Goal: Use online tool/utility: Utilize a website feature to perform a specific function

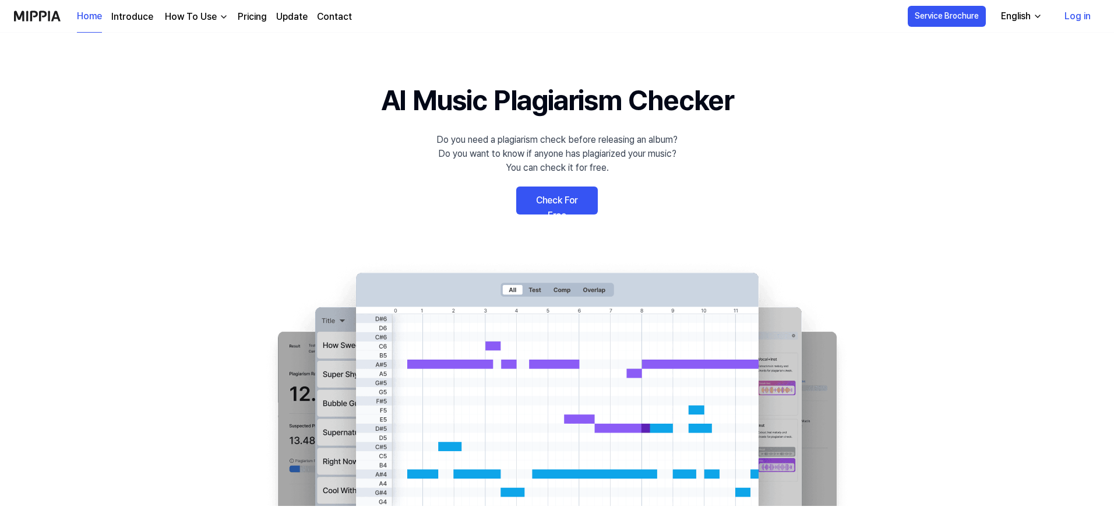
click at [539, 211] on link "Check For Free" at bounding box center [557, 200] width 82 height 28
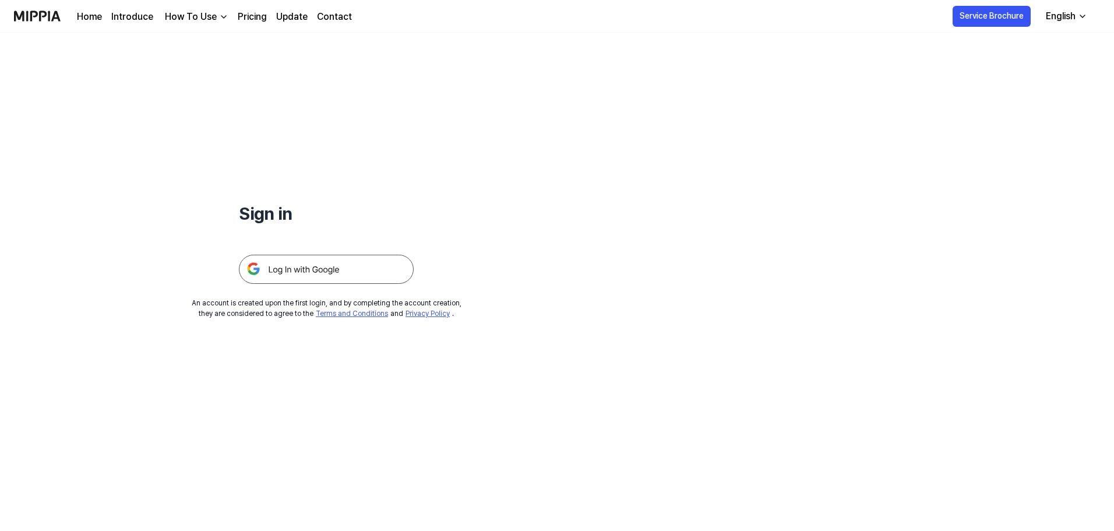
click at [320, 275] on img at bounding box center [326, 269] width 175 height 29
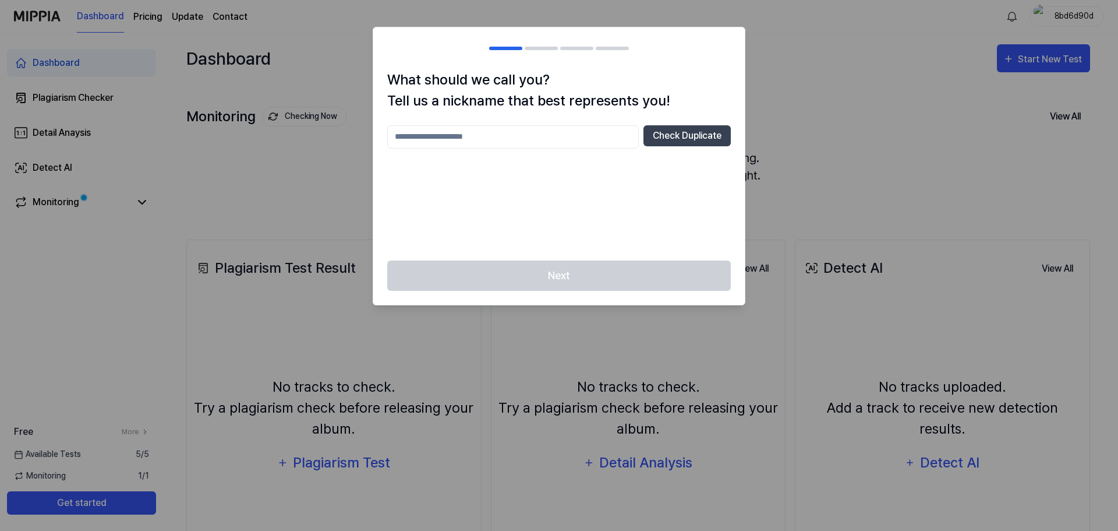
click at [782, 130] on div at bounding box center [559, 265] width 1118 height 531
click at [578, 143] on input "text" at bounding box center [513, 136] width 252 height 23
click at [700, 132] on button "Check Duplicate" at bounding box center [687, 135] width 87 height 21
click at [546, 127] on input "*****" at bounding box center [513, 136] width 252 height 23
type input "*********"
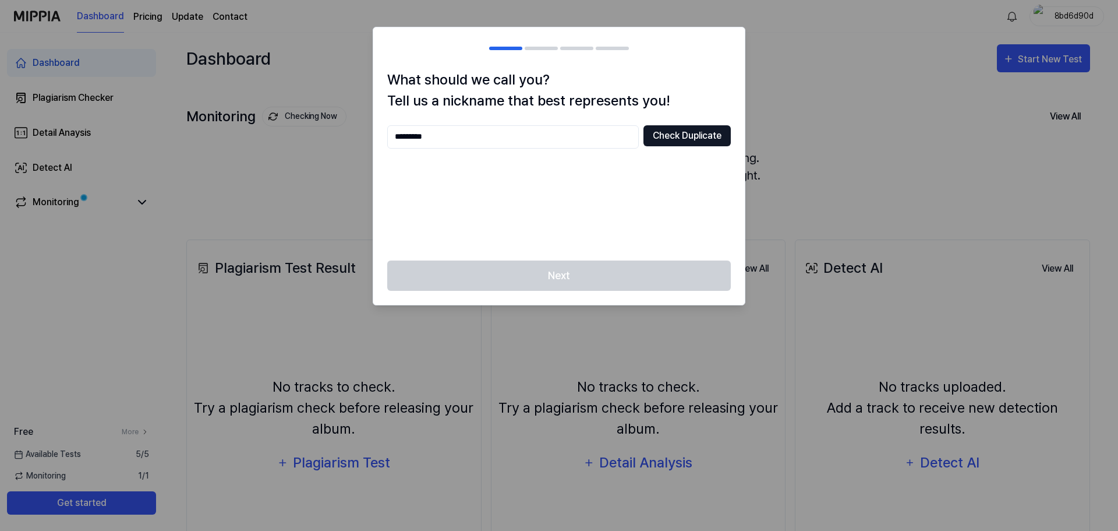
click at [687, 133] on button "Check Duplicate" at bounding box center [687, 135] width 87 height 21
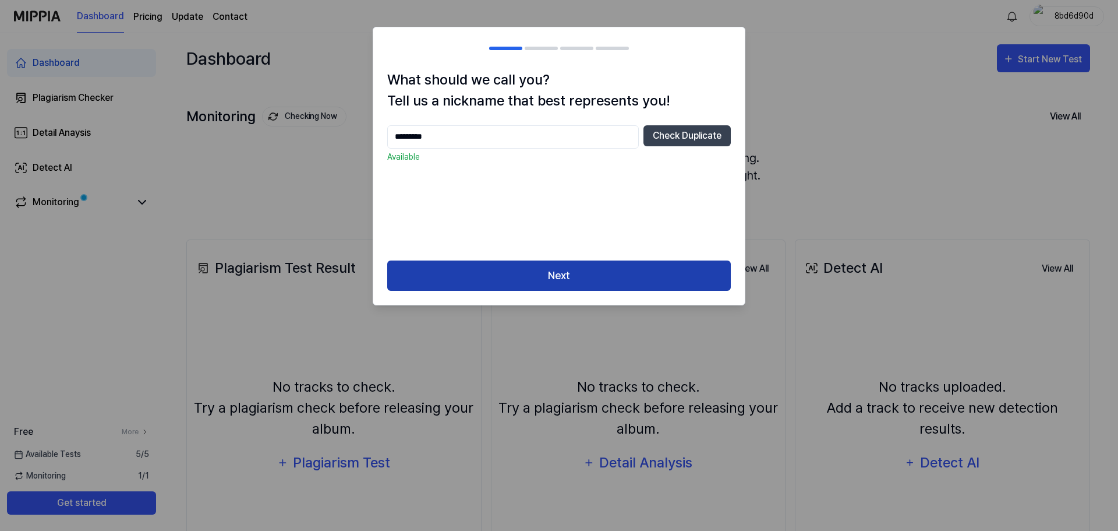
click at [560, 274] on button "Next" at bounding box center [559, 275] width 344 height 31
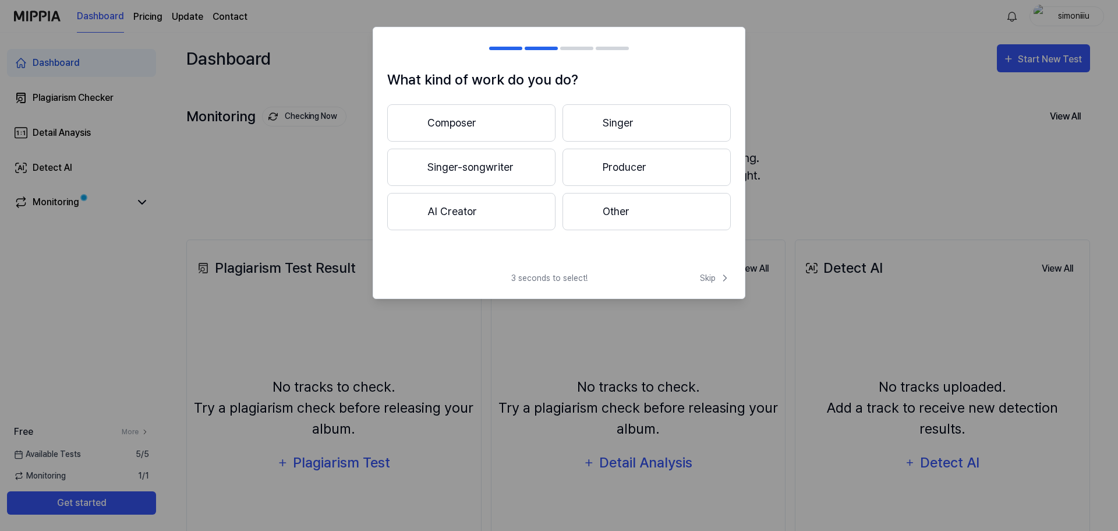
click at [602, 203] on button "Other" at bounding box center [647, 211] width 168 height 37
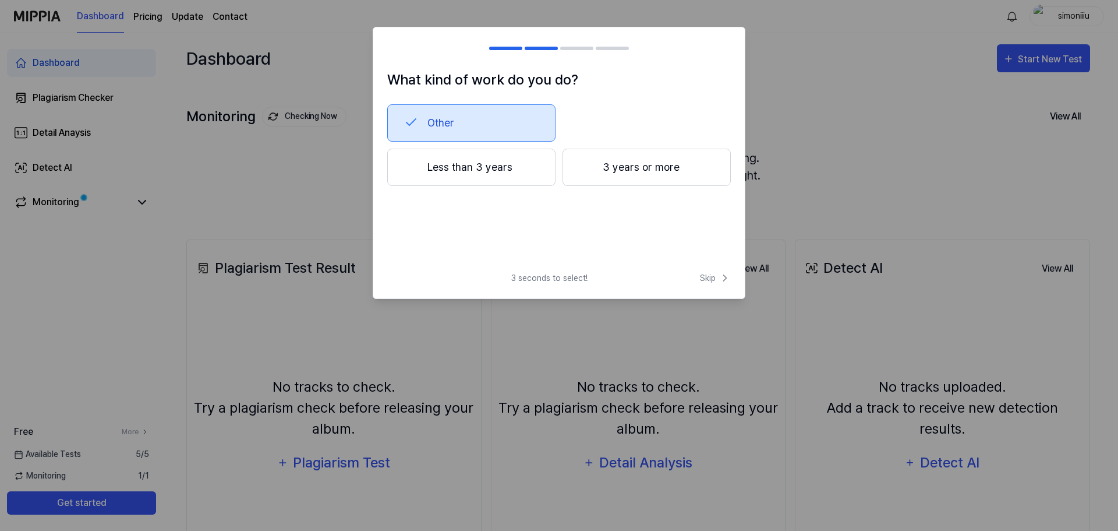
click at [603, 171] on button "3 years or more" at bounding box center [647, 167] width 168 height 37
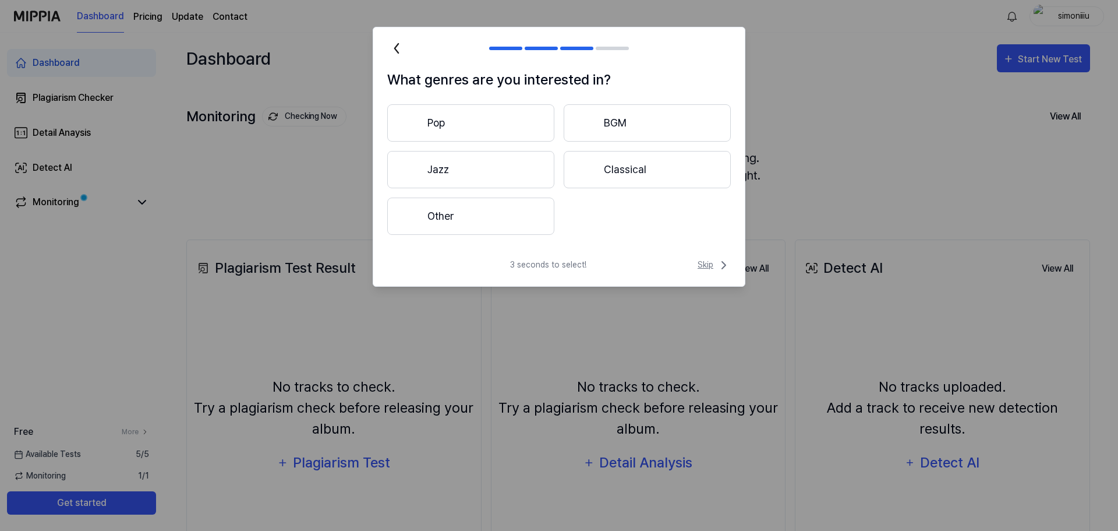
click at [698, 263] on span "Skip" at bounding box center [714, 265] width 33 height 14
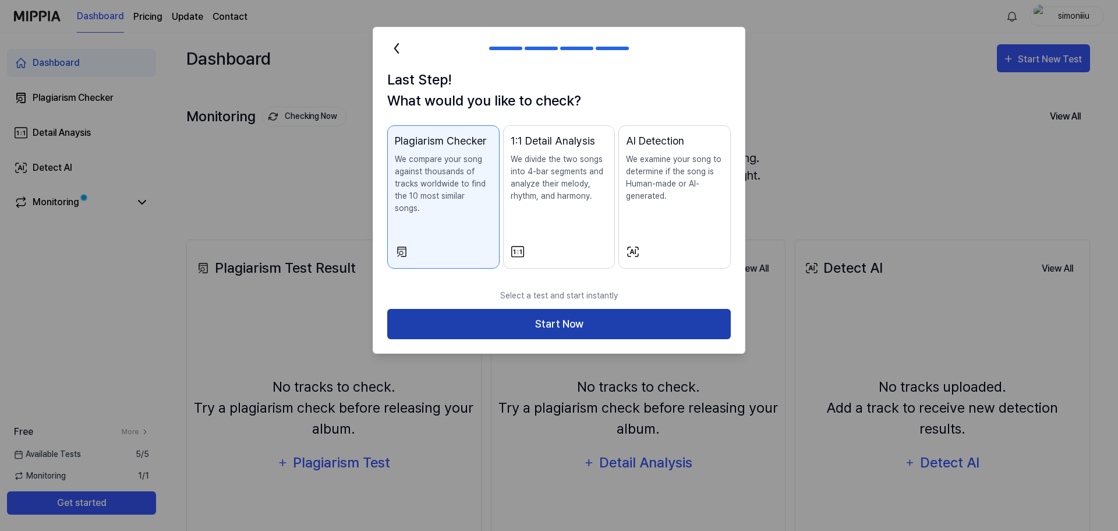
click at [589, 310] on button "Start Now" at bounding box center [559, 324] width 344 height 31
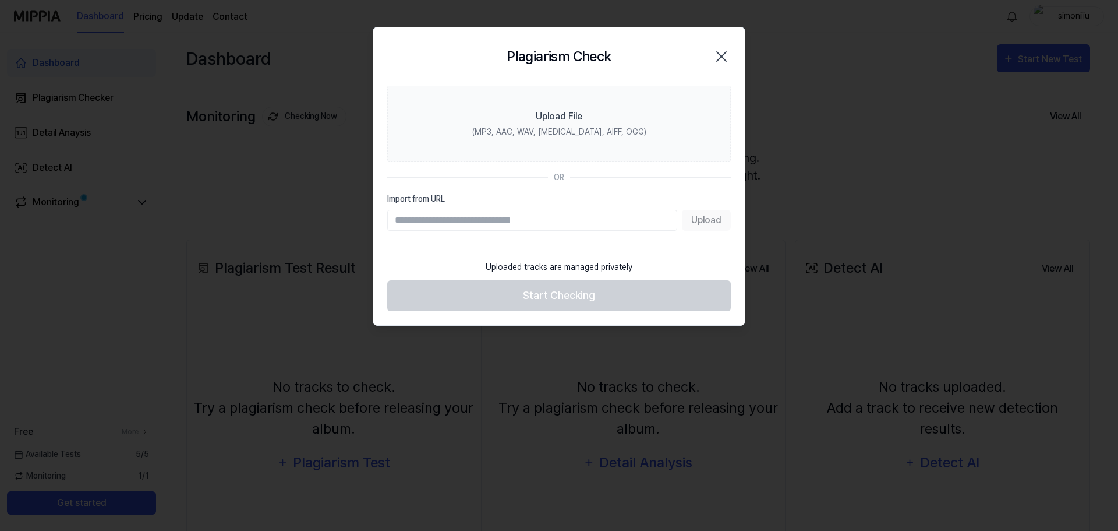
click at [723, 52] on icon "button" at bounding box center [721, 56] width 19 height 19
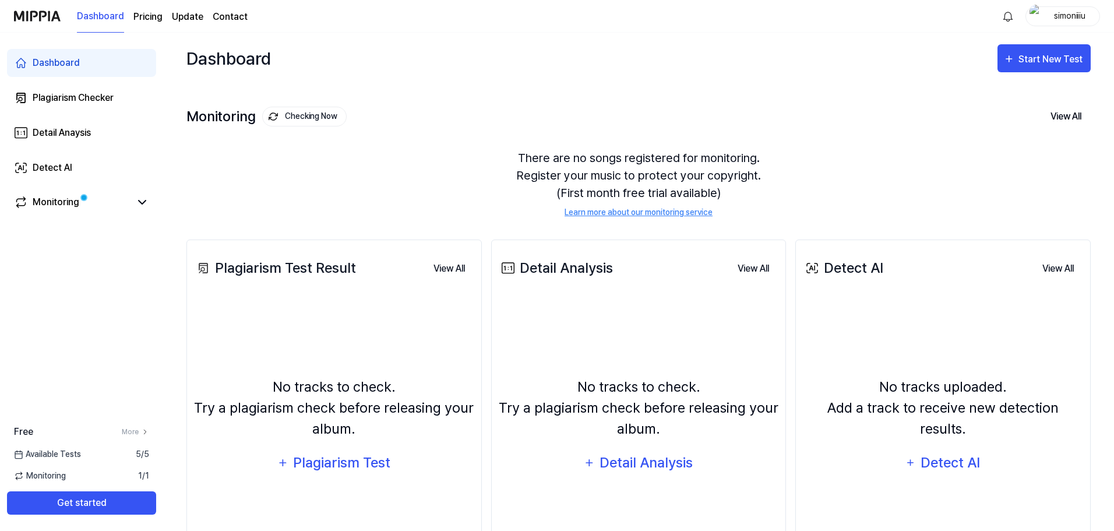
click at [347, 308] on div "No tracks to check. Try a plagiarism check before releasing your album. Plagiar…" at bounding box center [334, 426] width 280 height 247
click at [353, 464] on div "Plagiarism Test" at bounding box center [341, 462] width 99 height 22
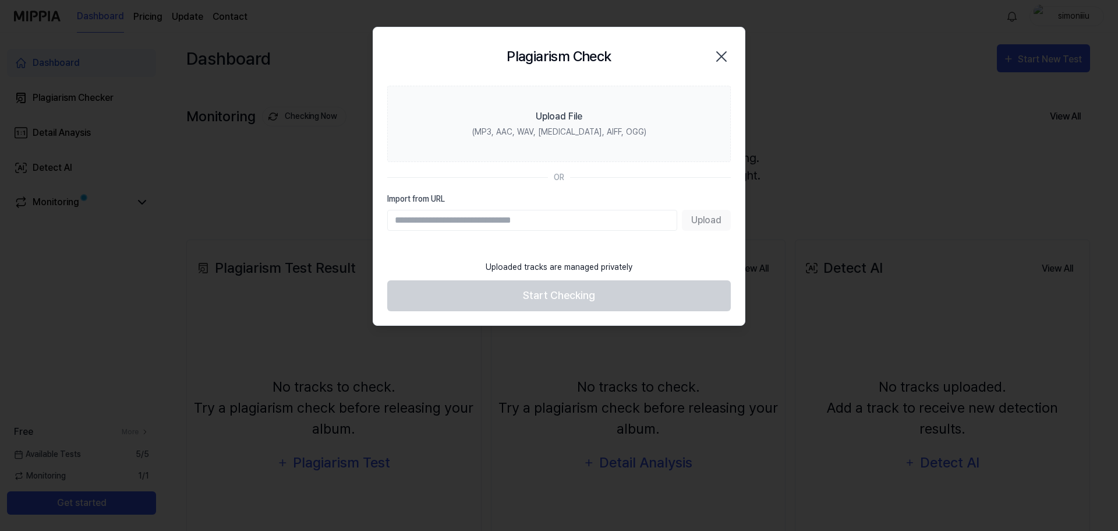
click at [423, 221] on input "Import from URL" at bounding box center [532, 220] width 290 height 21
click at [506, 236] on section "Upload File (MP3, AAC, WAV, [MEDICAL_DATA], AIFF, OGG) OR Import from URL Upload" at bounding box center [559, 170] width 372 height 168
click at [485, 224] on input "Import from URL" at bounding box center [532, 220] width 290 height 21
paste input "**********"
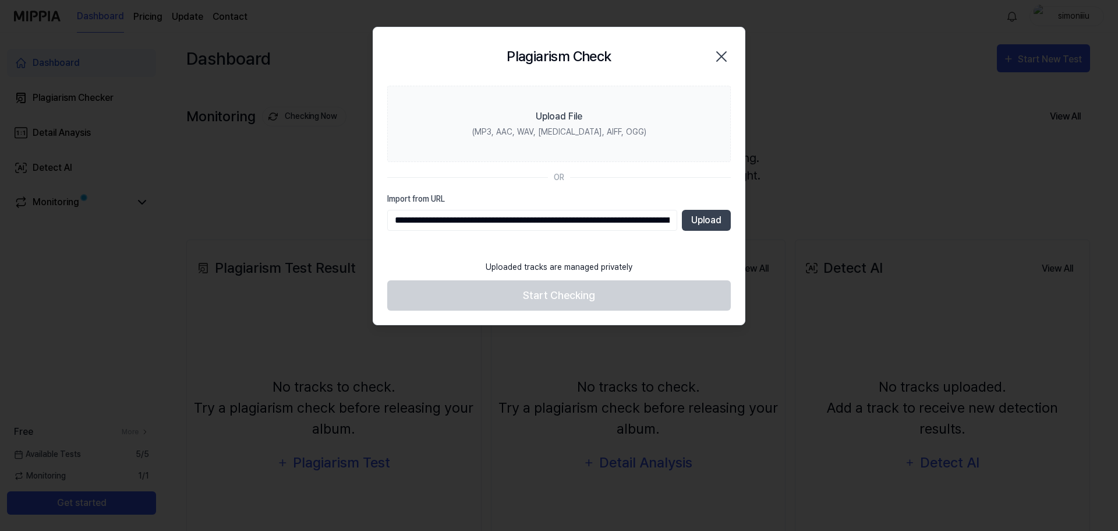
scroll to position [0, 195]
type input "**********"
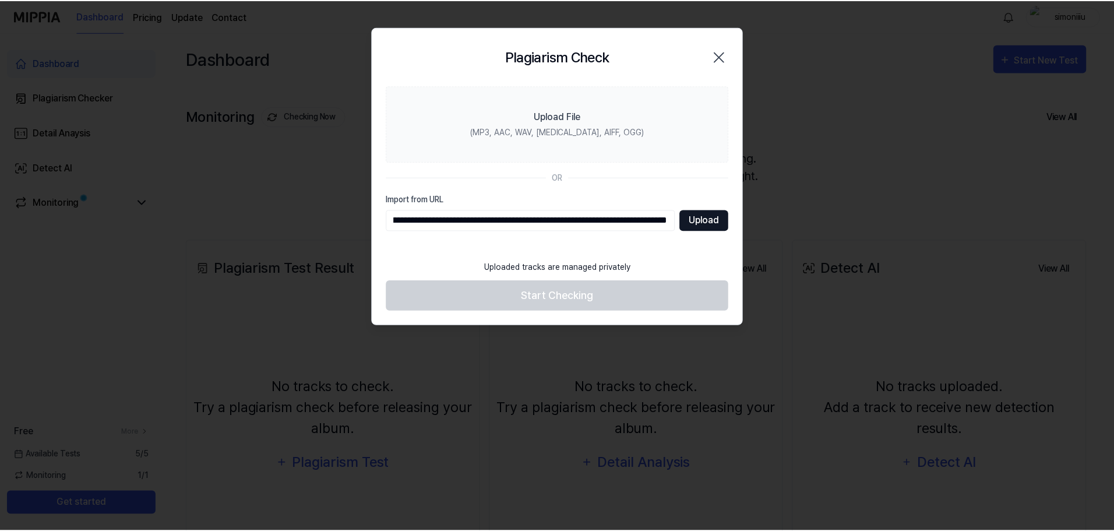
scroll to position [0, 0]
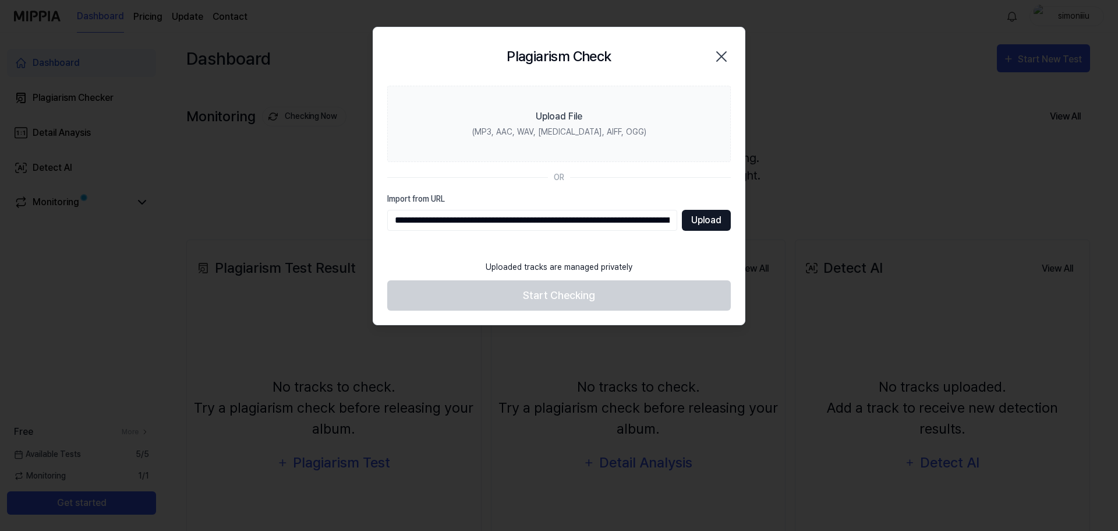
click at [710, 216] on button "Upload" at bounding box center [706, 220] width 49 height 21
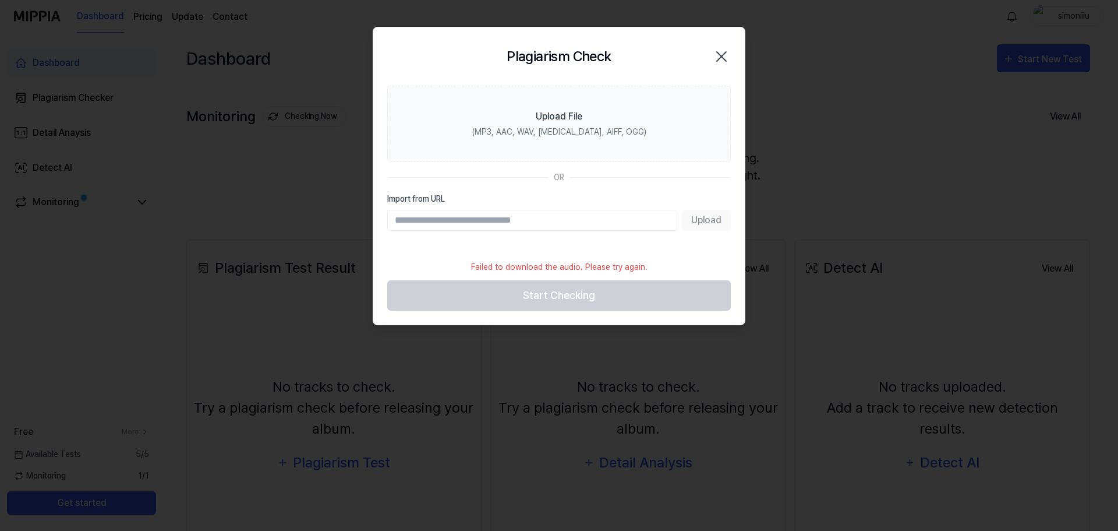
click at [723, 55] on icon "button" at bounding box center [721, 56] width 9 height 9
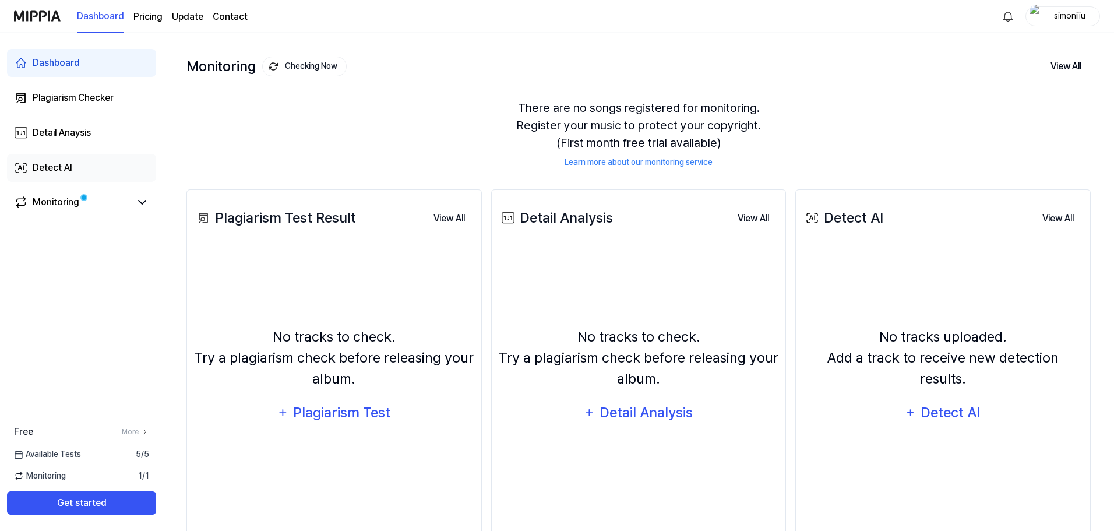
scroll to position [49, 0]
click at [75, 108] on link "Plagiarism Checker" at bounding box center [81, 98] width 149 height 28
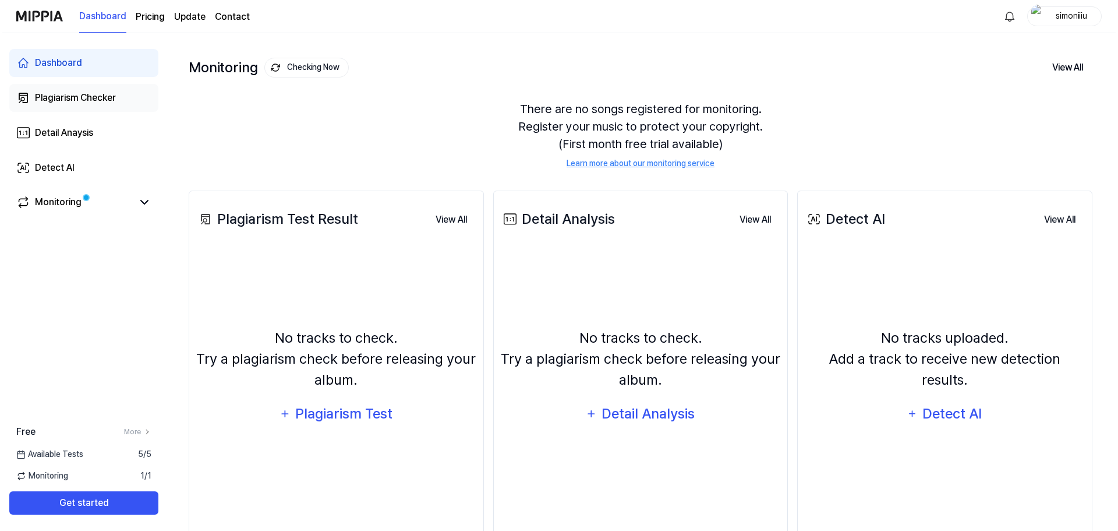
scroll to position [0, 0]
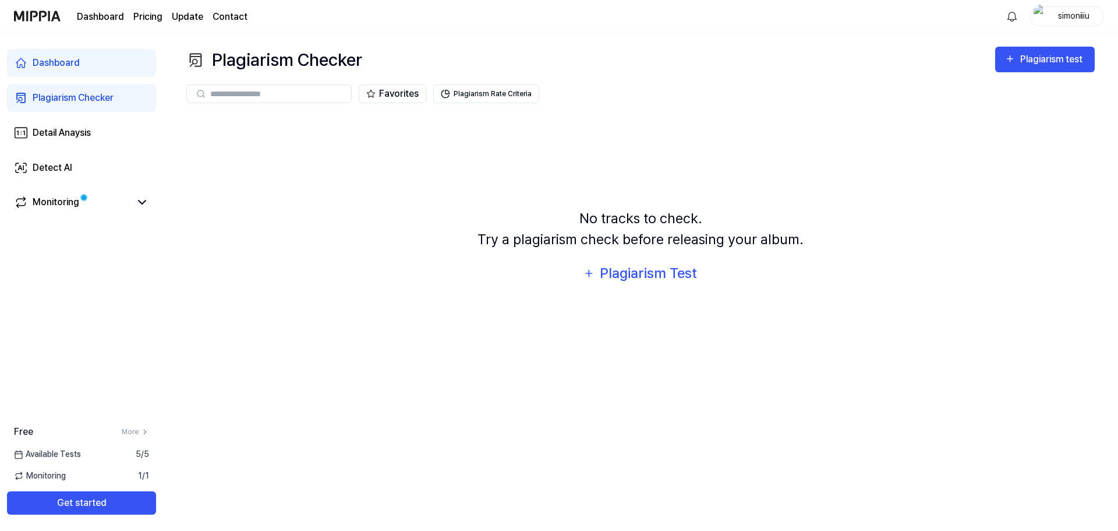
click at [281, 91] on input "text" at bounding box center [277, 94] width 134 height 10
click at [1036, 54] on div "Plagiarism test" at bounding box center [1053, 59] width 65 height 15
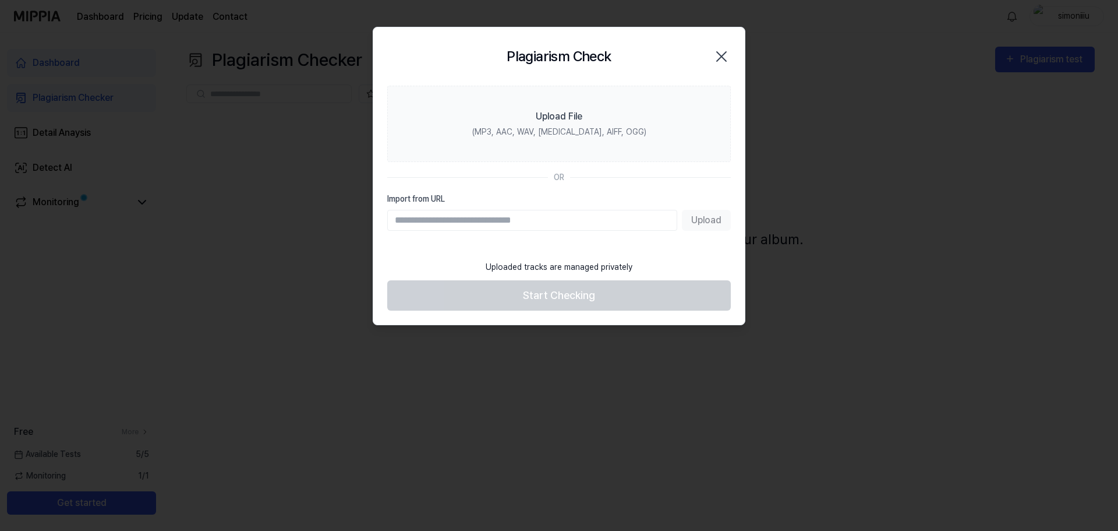
click at [729, 55] on icon "button" at bounding box center [721, 56] width 19 height 19
